Goal: Information Seeking & Learning: Learn about a topic

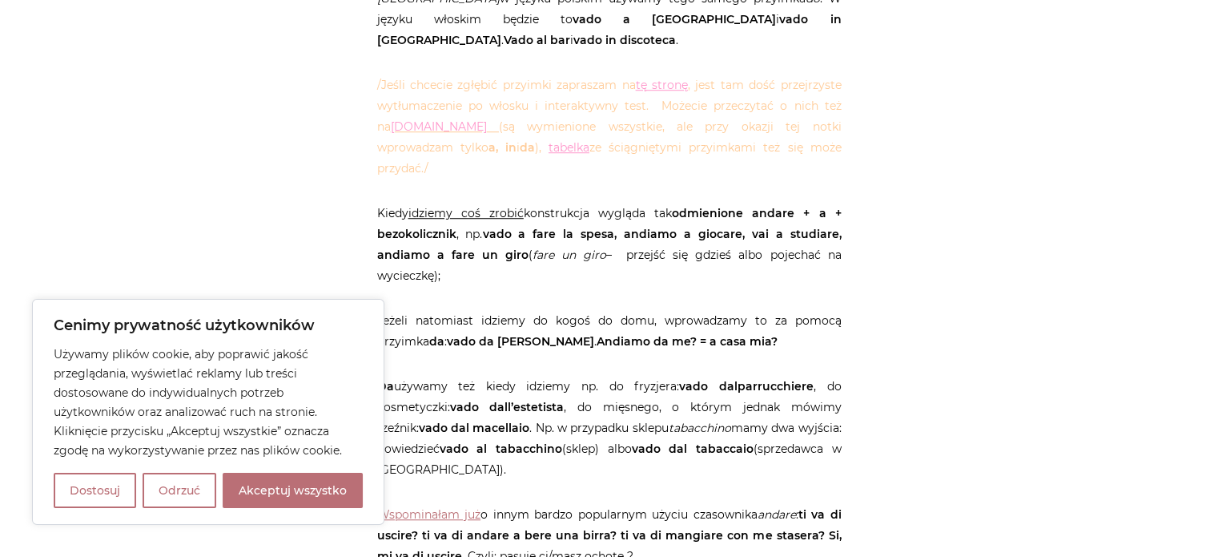
scroll to position [1201, 0]
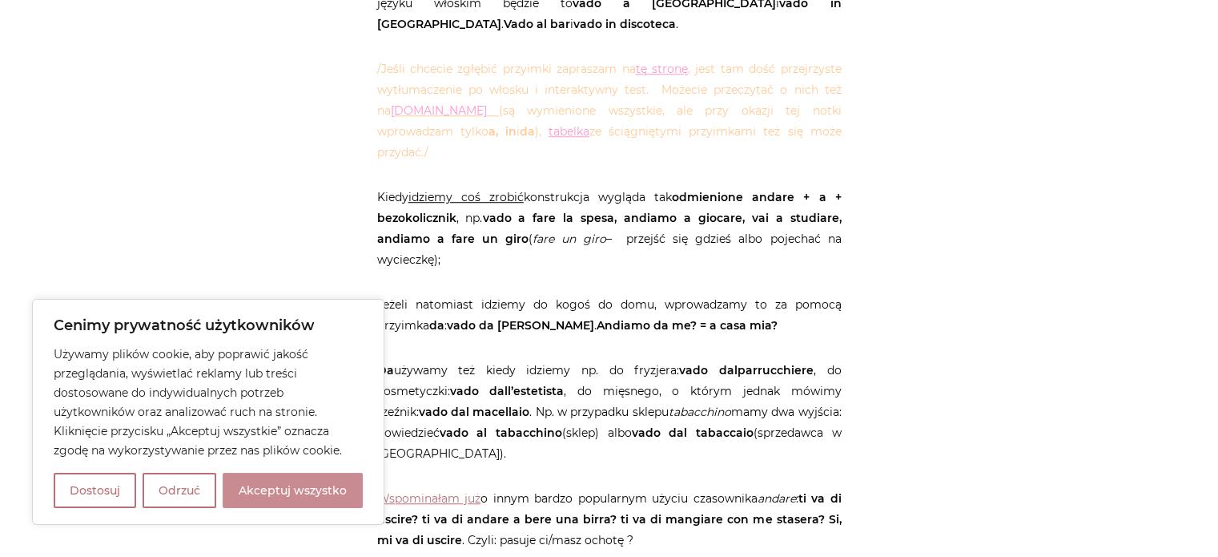
click at [324, 486] on button "Akceptuj wszystko" at bounding box center [293, 490] width 140 height 35
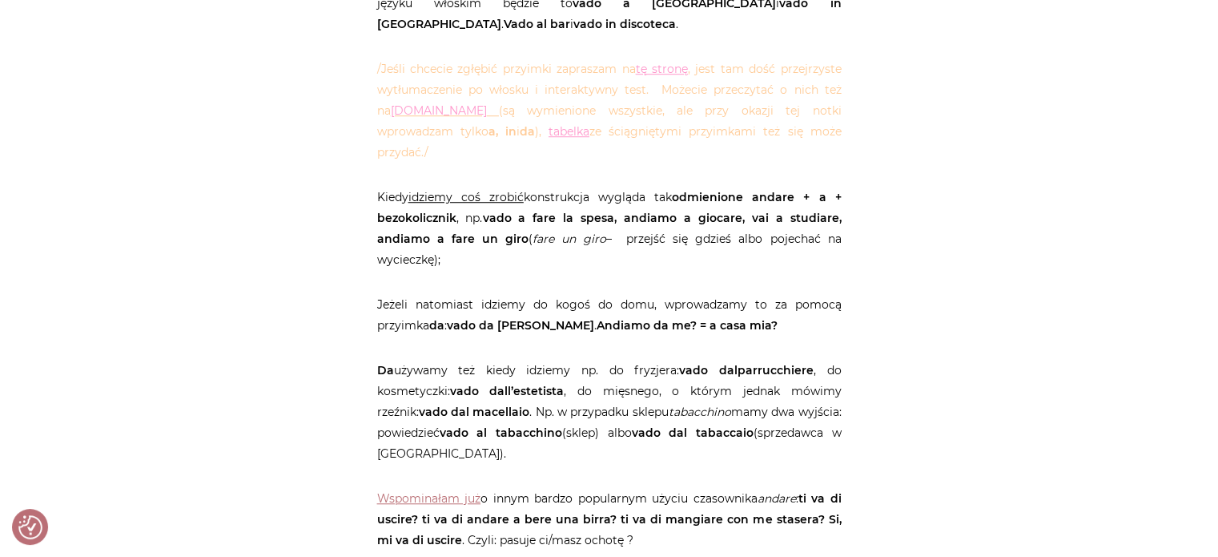
checkbox input "true"
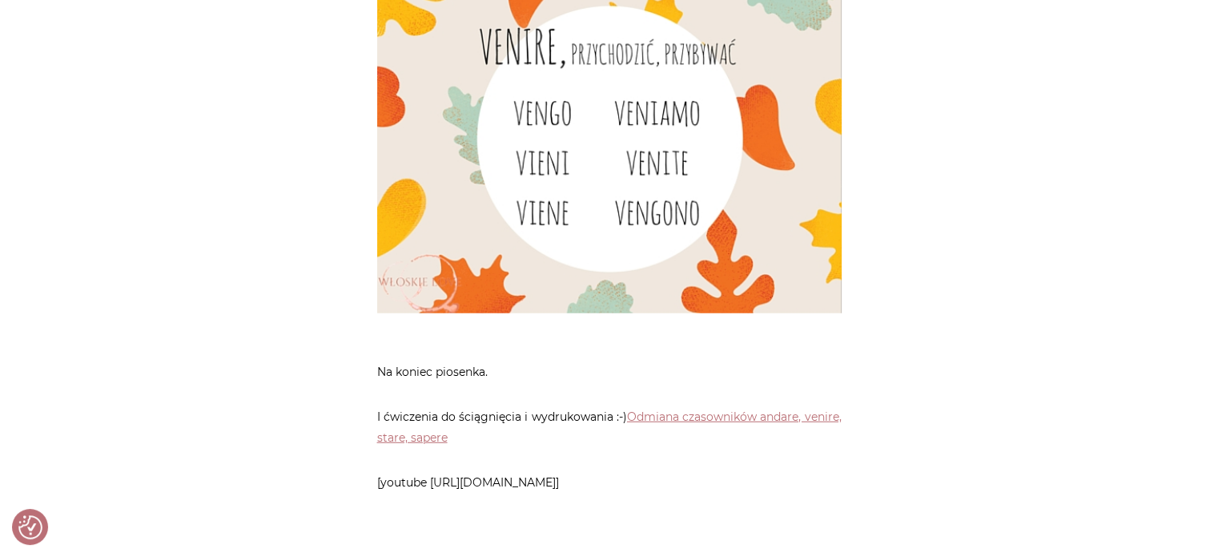
scroll to position [4245, 0]
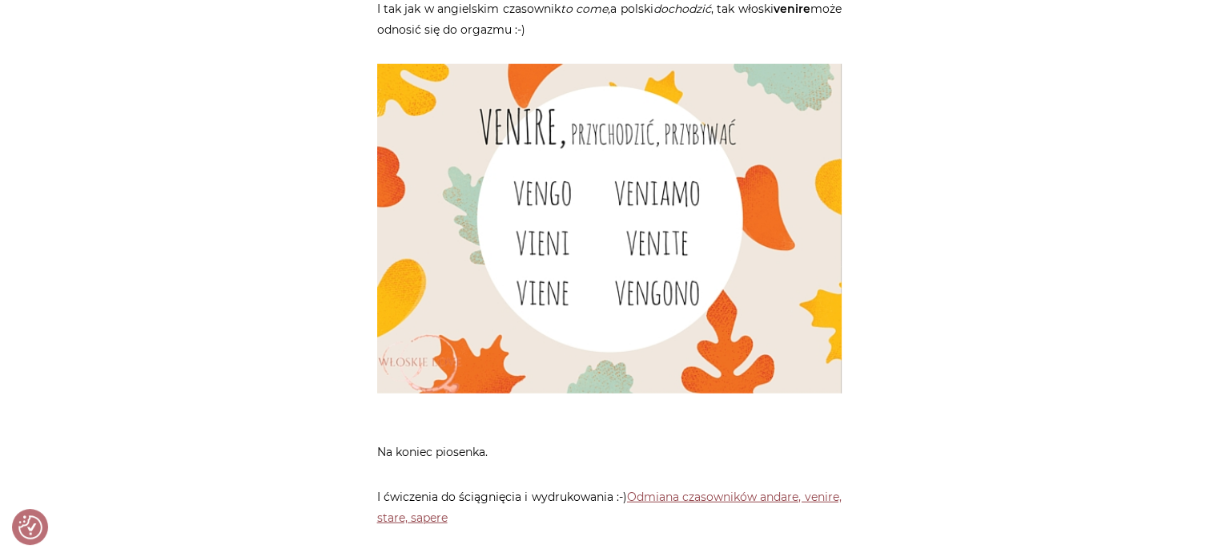
click at [445, 489] on link "Odmiana czasowników andare, venire, stare, sapere" at bounding box center [609, 506] width 465 height 35
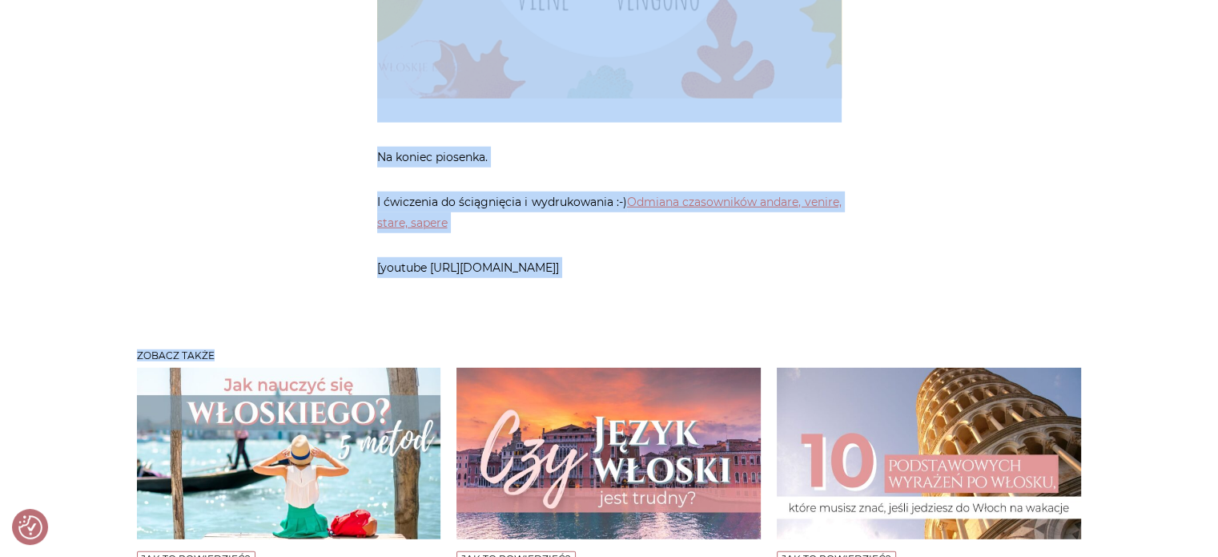
scroll to position [4588, 0]
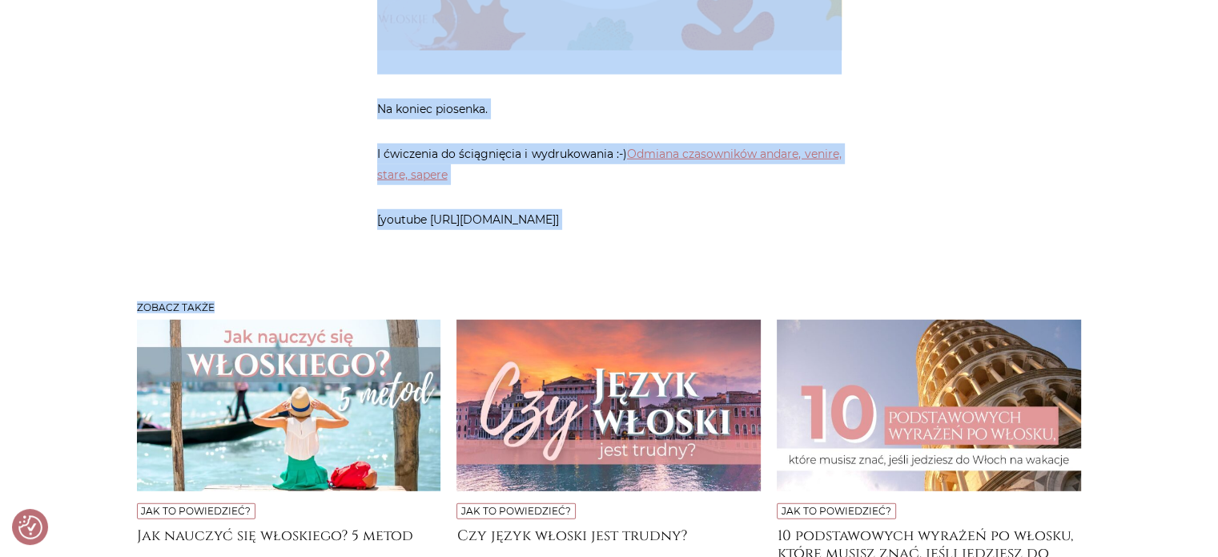
drag, startPoint x: 384, startPoint y: 67, endPoint x: 911, endPoint y: 147, distance: 533.0
